Goal: Find specific page/section: Find specific page/section

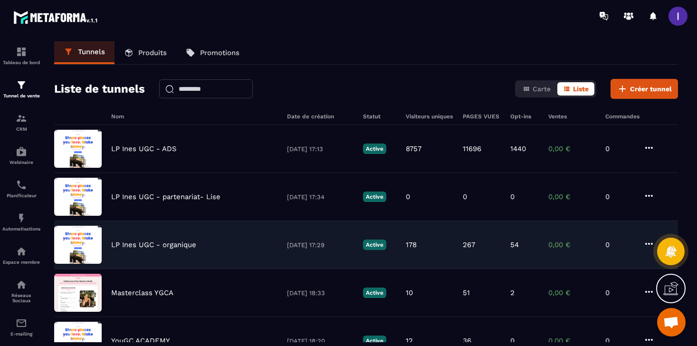
click at [185, 241] on p "LP Ines UGC - organique" at bounding box center [153, 244] width 85 height 9
click at [172, 248] on p "LP Ines UGC - organique" at bounding box center [153, 244] width 85 height 9
click at [112, 269] on div "LP [PERSON_NAME] UGC - organique [DATE] 17:29 Active 178 267 54 0,00 € 0" at bounding box center [366, 293] width 624 height 48
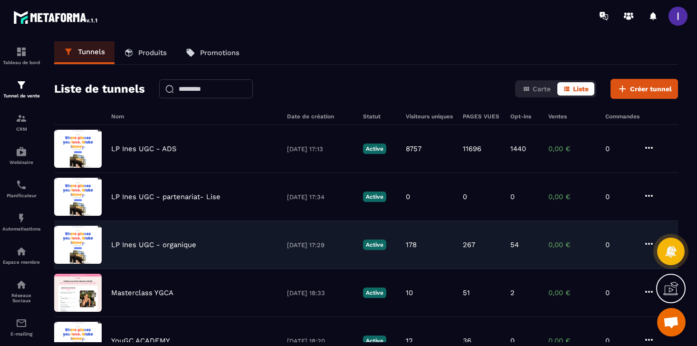
click at [112, 269] on div "LP [PERSON_NAME] UGC - organique [DATE] 17:29 Active 178 267 54 0,00 € 0" at bounding box center [366, 293] width 624 height 48
click at [138, 248] on p "LP Ines UGC - organique" at bounding box center [153, 244] width 85 height 9
click at [161, 248] on p "LP Ines UGC - organique" at bounding box center [153, 244] width 85 height 9
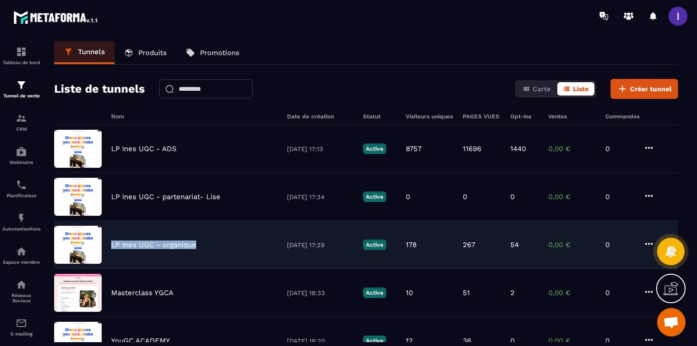
click at [161, 248] on p "LP Ines UGC - organique" at bounding box center [153, 244] width 85 height 9
